Goal: Check status

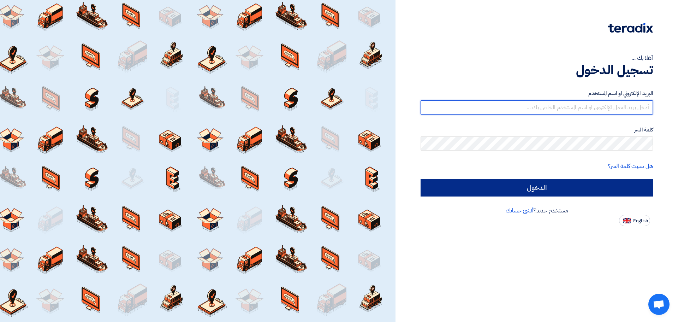
type input "[EMAIL_ADDRESS][DOMAIN_NAME]"
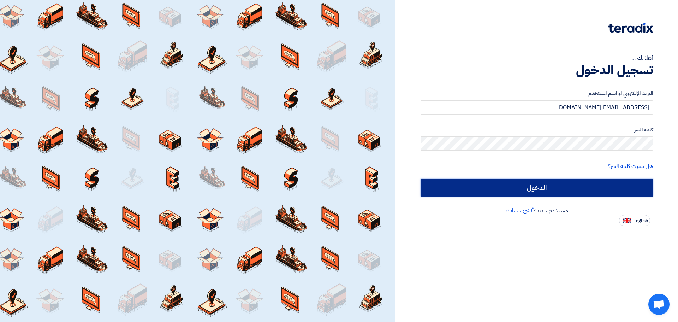
click at [601, 185] on input "الدخول" at bounding box center [537, 188] width 232 height 18
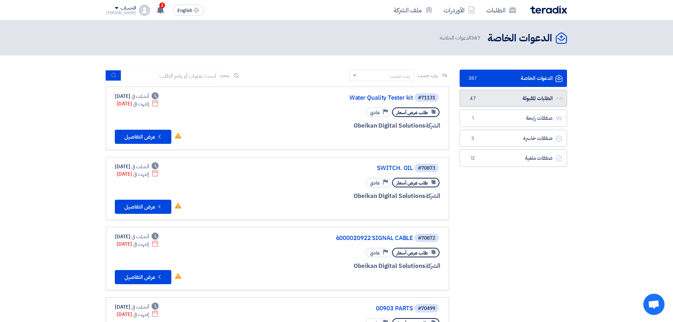
click at [502, 96] on link "الطلبات المقبولة الطلبات المقبولة 47" at bounding box center [513, 98] width 107 height 17
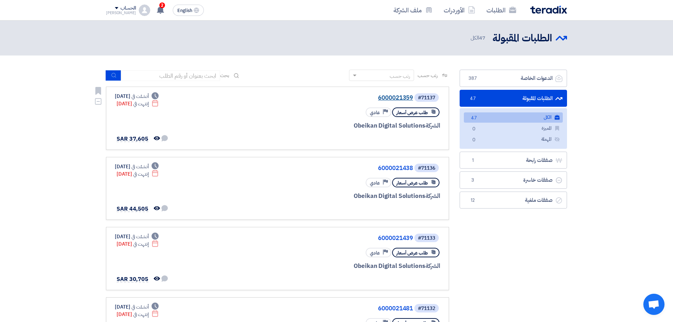
click at [388, 95] on link "6000021359" at bounding box center [342, 98] width 141 height 6
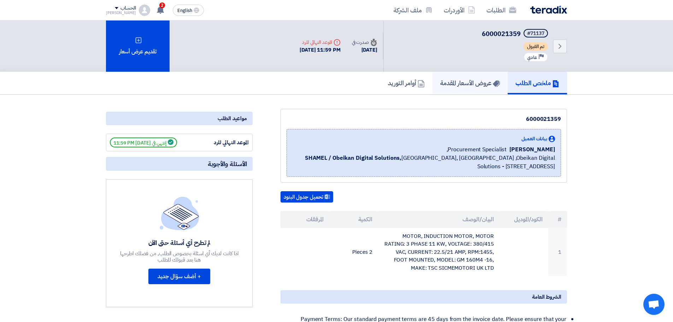
click at [448, 76] on link "عروض الأسعار المقدمة" at bounding box center [469, 83] width 75 height 23
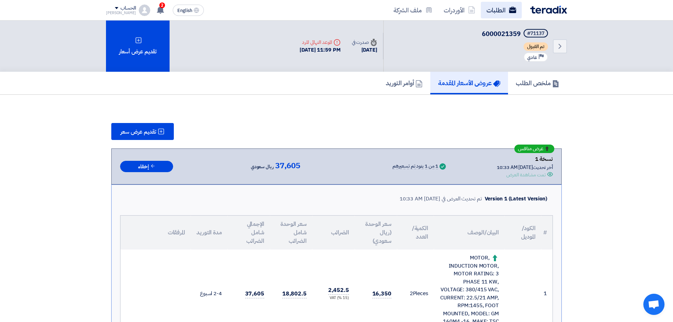
click at [499, 19] on div "الطلبات الأوردرات ملف الشركة English EN 2 تم مشاهدة العرض المقدم للطلب "6000021…" at bounding box center [337, 10] width 472 height 20
click at [501, 12] on link "الطلبات" at bounding box center [501, 10] width 41 height 17
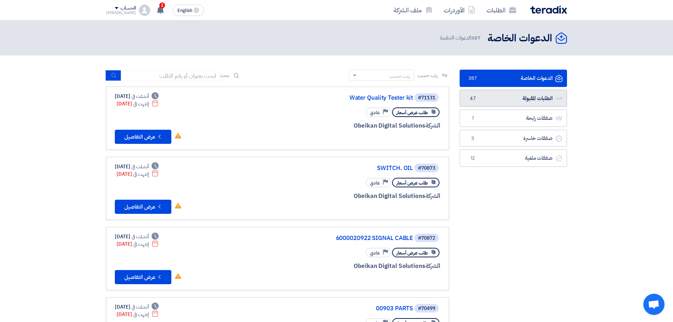
click at [531, 99] on link "الطلبات المقبولة الطلبات المقبولة 47" at bounding box center [513, 98] width 107 height 17
